Goal: Find specific page/section: Find specific page/section

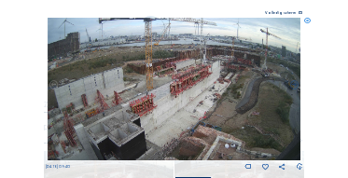
scroll to position [37, 0]
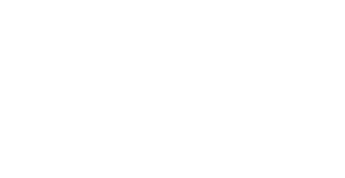
click at [310, 21] on div at bounding box center [172, 89] width 345 height 178
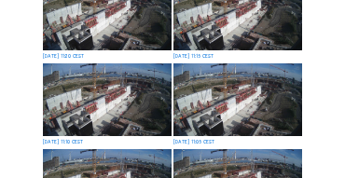
scroll to position [112, 0]
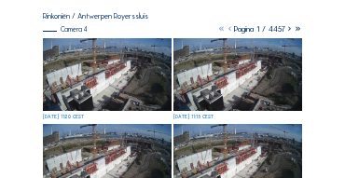
click at [92, 65] on img at bounding box center [107, 74] width 129 height 73
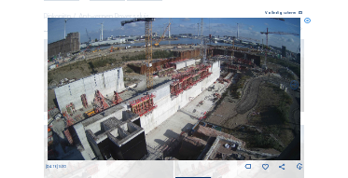
click at [309, 22] on icon at bounding box center [307, 21] width 7 height 7
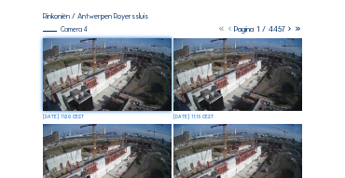
scroll to position [75, 0]
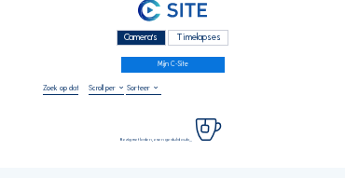
scroll to position [37, 0]
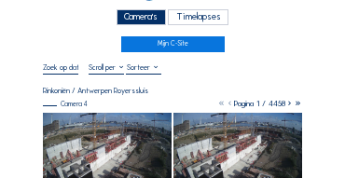
click at [131, 14] on div "Camera's" at bounding box center [141, 17] width 49 height 16
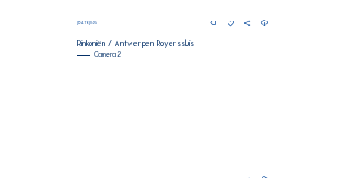
scroll to position [322, 0]
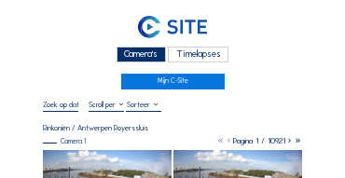
click at [139, 53] on div "Camera's" at bounding box center [141, 55] width 49 height 16
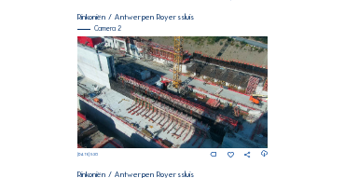
scroll to position [317, 0]
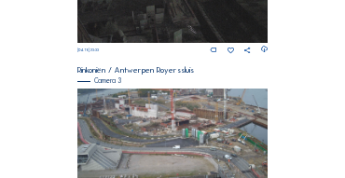
scroll to position [634, 0]
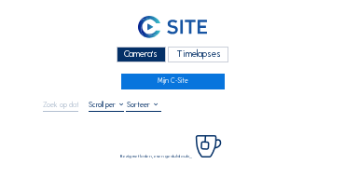
click at [129, 54] on div "Camera's" at bounding box center [141, 55] width 49 height 16
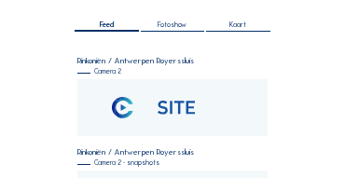
scroll to position [168, 0]
